Goal: Ask a question

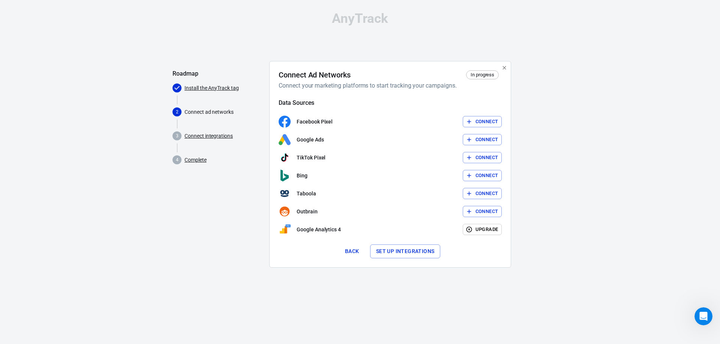
click at [301, 121] on p "Facebook Pixel" at bounding box center [314, 122] width 36 height 8
click at [487, 121] on button "Connect" at bounding box center [481, 122] width 39 height 12
click at [207, 139] on link "Connect integrations" at bounding box center [208, 136] width 48 height 8
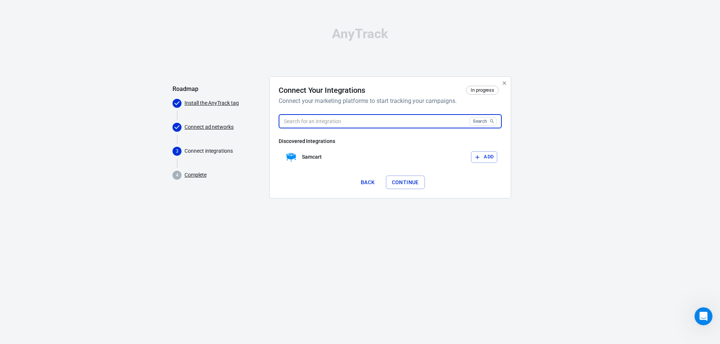
click at [343, 125] on input "text" at bounding box center [372, 122] width 188 height 14
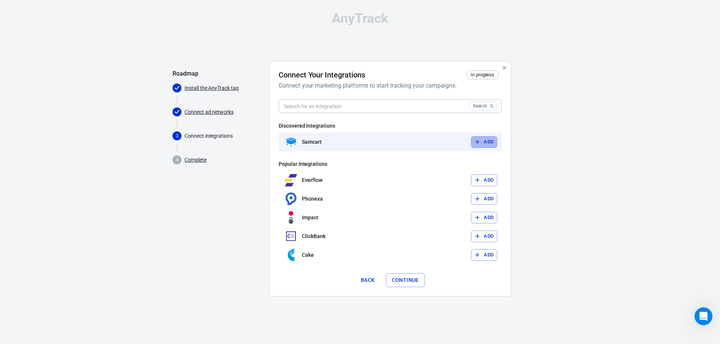
click at [480, 142] on icon "button" at bounding box center [477, 142] width 7 height 7
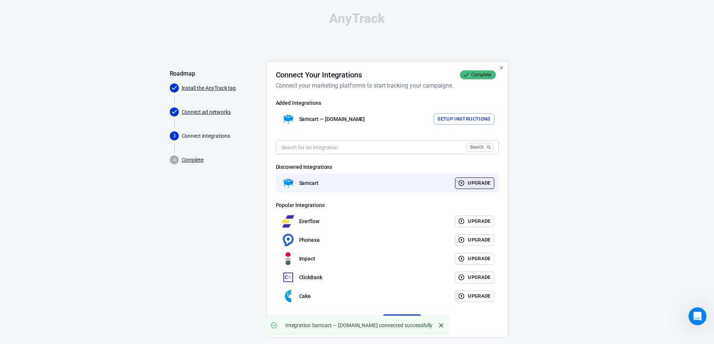
click at [550, 135] on div "AnyTrack Roadmap Install the AnyTrack tag Connect ad networks 3 Connect integra…" at bounding box center [357, 178] width 714 height 356
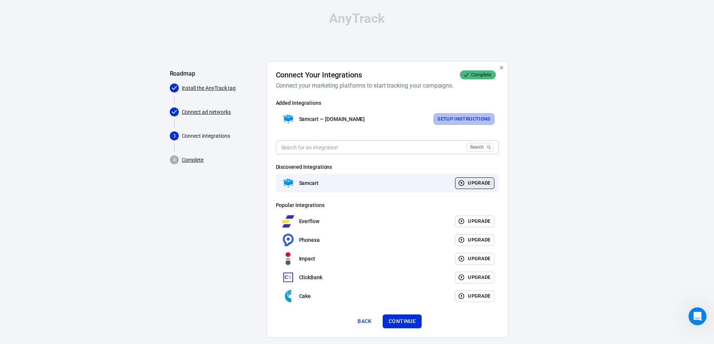
click at [459, 118] on button "Setup Instructions" at bounding box center [464, 120] width 61 height 12
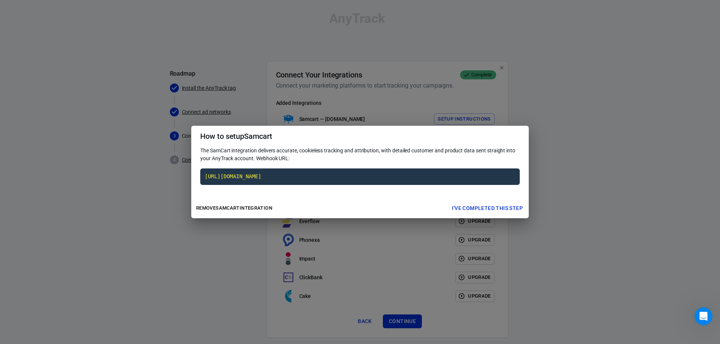
click at [553, 108] on div "How to setup Samcart The SamCart integration delivers accurate, cookieless trac…" at bounding box center [360, 172] width 720 height 344
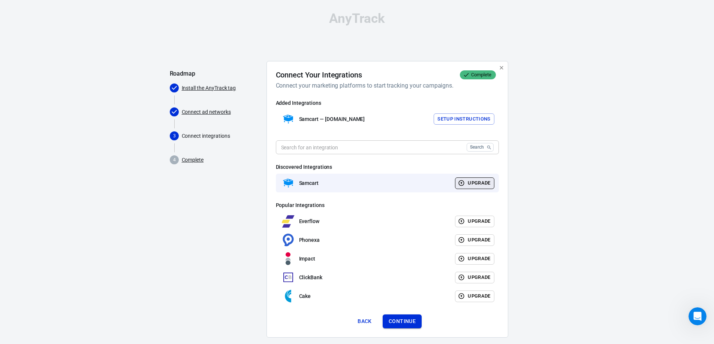
click at [407, 323] on button "Continue" at bounding box center [402, 322] width 39 height 14
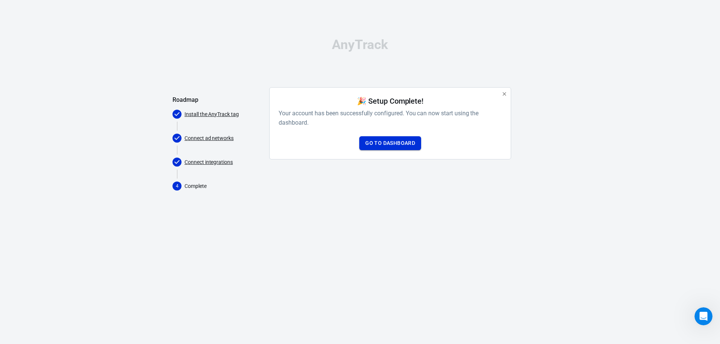
click at [400, 140] on link "Go to Dashboard" at bounding box center [390, 143] width 62 height 14
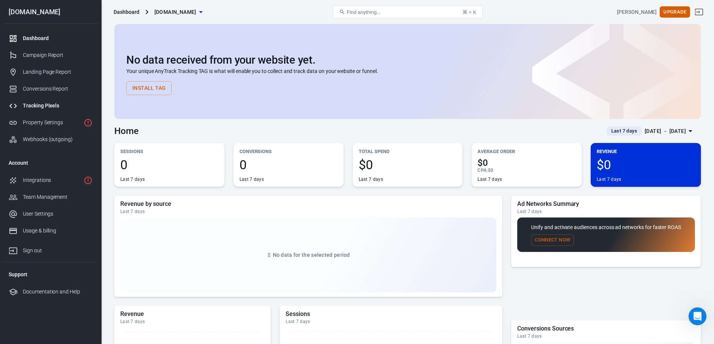
click at [40, 105] on div "Tracking Pixels" at bounding box center [58, 106] width 70 height 8
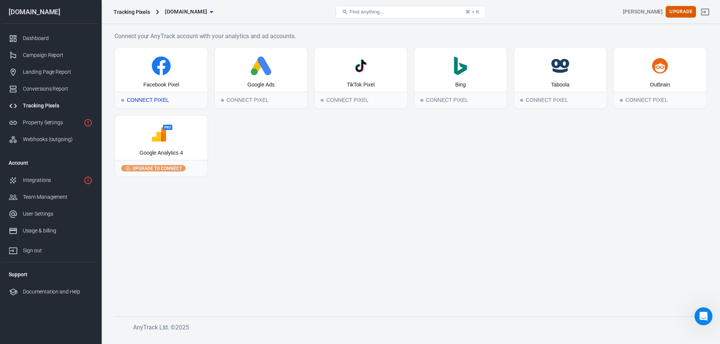
click at [165, 103] on div "Connect Pixel" at bounding box center [161, 100] width 92 height 16
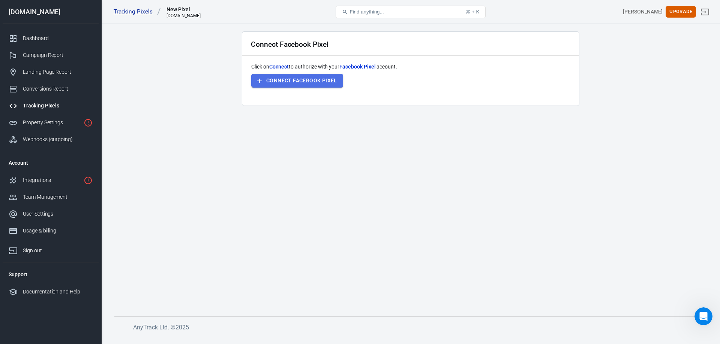
click at [304, 82] on button "Connect Facebook Pixel" at bounding box center [297, 81] width 92 height 14
click at [52, 181] on div "Integrations" at bounding box center [52, 181] width 58 height 8
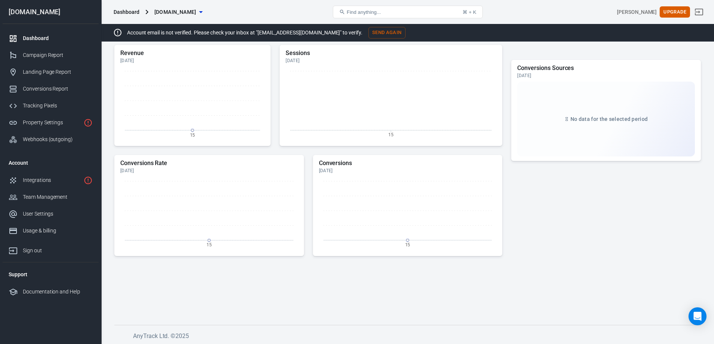
scroll to position [286, 0]
click at [59, 57] on div "Campaign Report" at bounding box center [58, 55] width 70 height 8
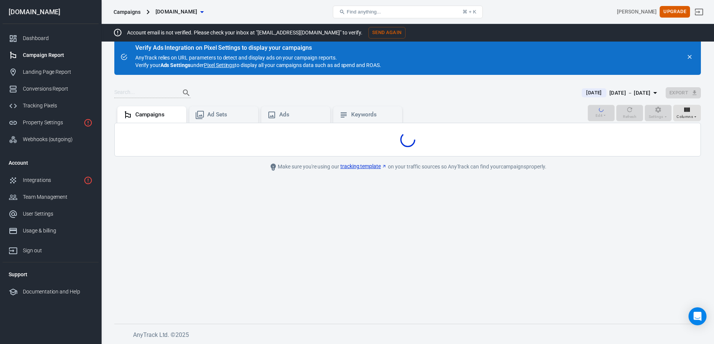
scroll to position [16, 0]
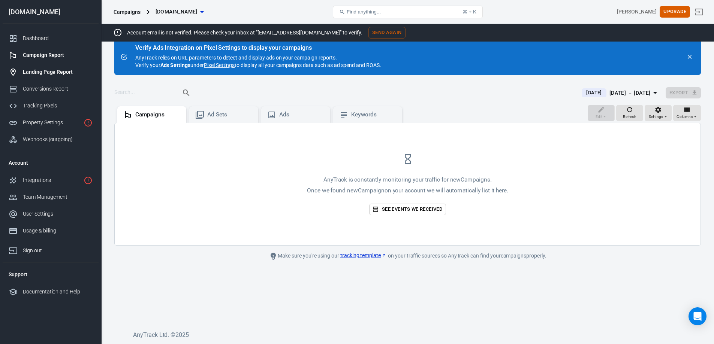
click at [52, 67] on link "Landing Page Report" at bounding box center [51, 72] width 96 height 17
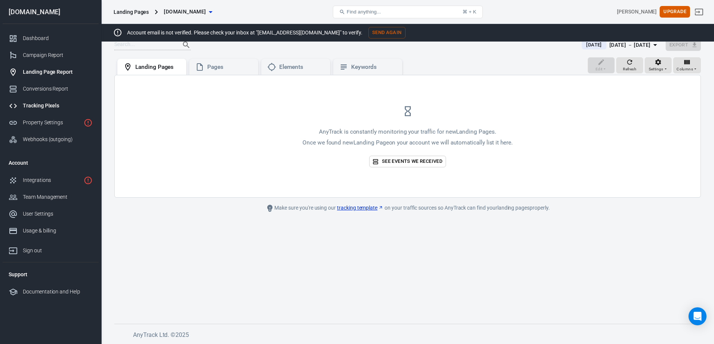
click at [48, 106] on div "Tracking Pixels" at bounding box center [58, 106] width 70 height 8
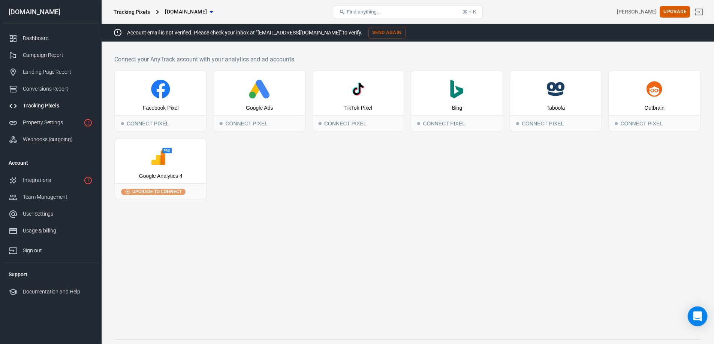
click at [695, 320] on icon "Open Intercom Messenger" at bounding box center [697, 317] width 9 height 10
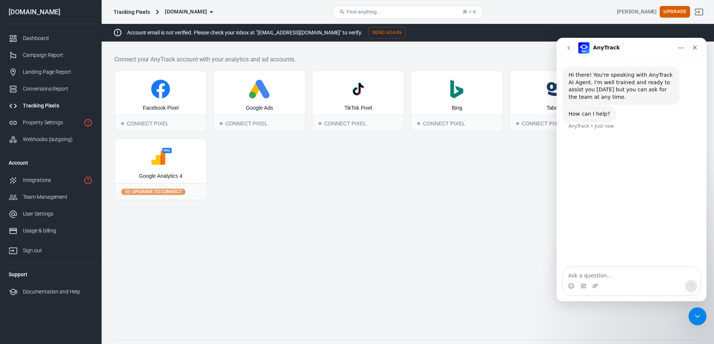
click at [638, 276] on textarea "Ask a question…" at bounding box center [631, 274] width 137 height 13
type textarea "I need a URL to attach to my facebook ad"
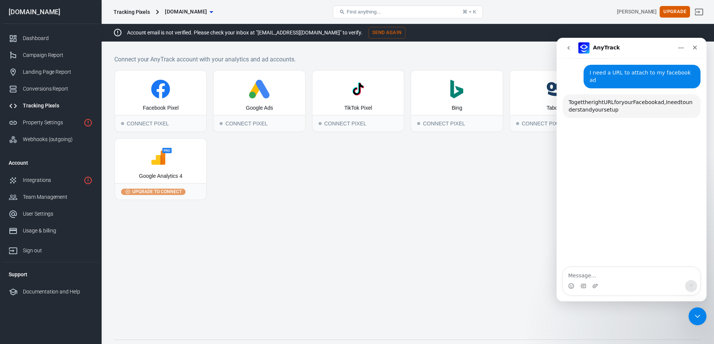
scroll to position [72, 0]
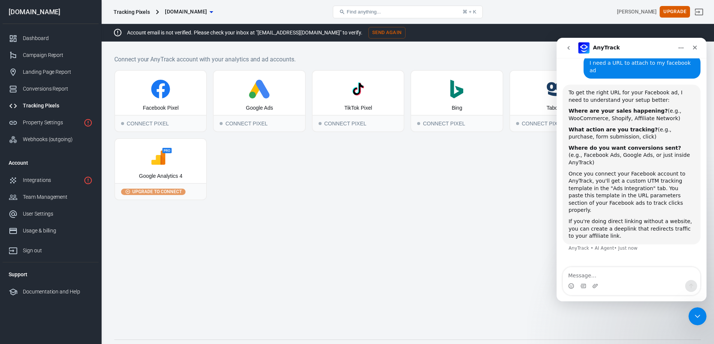
click at [603, 271] on textarea "Message…" at bounding box center [631, 274] width 137 height 13
type textarea "It won't let me connect my facebook pixel account"
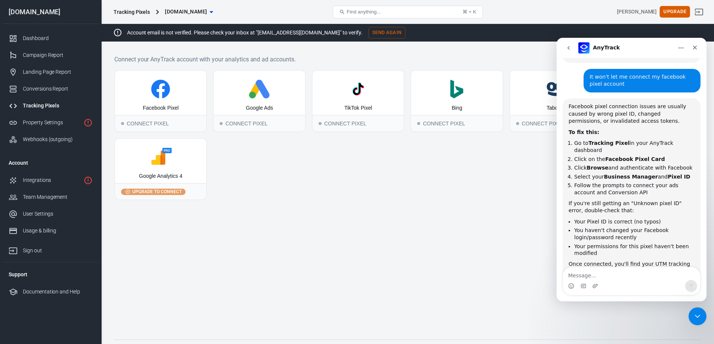
scroll to position [269, 0]
